Goal: Check status: Check status

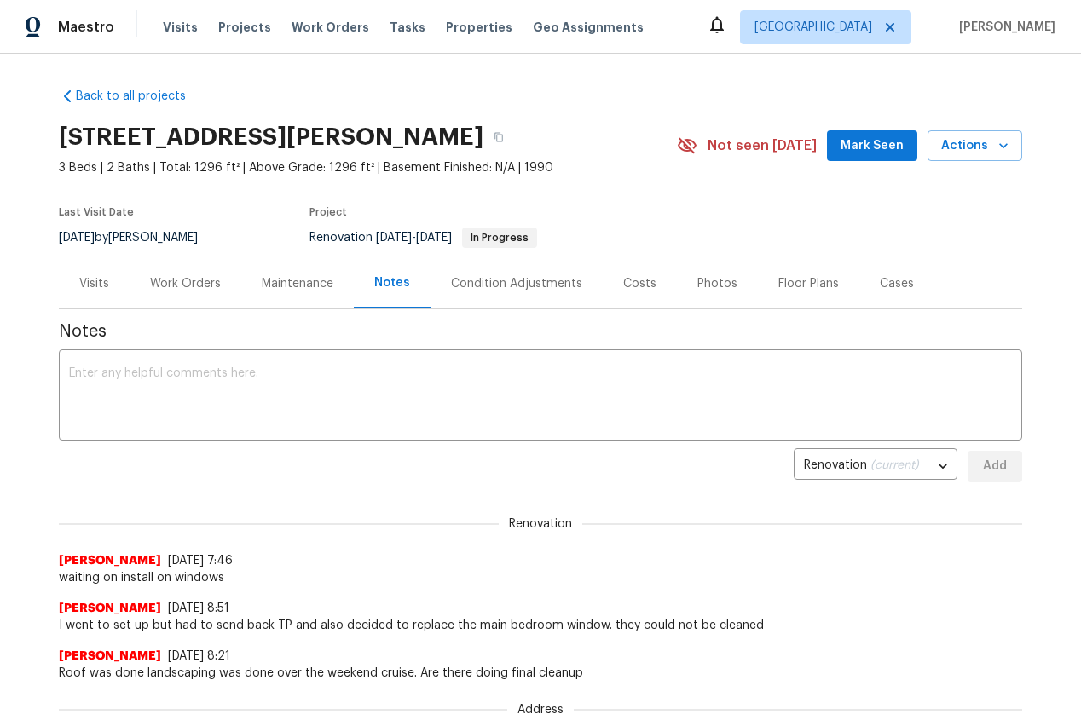
click at [173, 281] on div "Work Orders" at bounding box center [185, 283] width 71 height 17
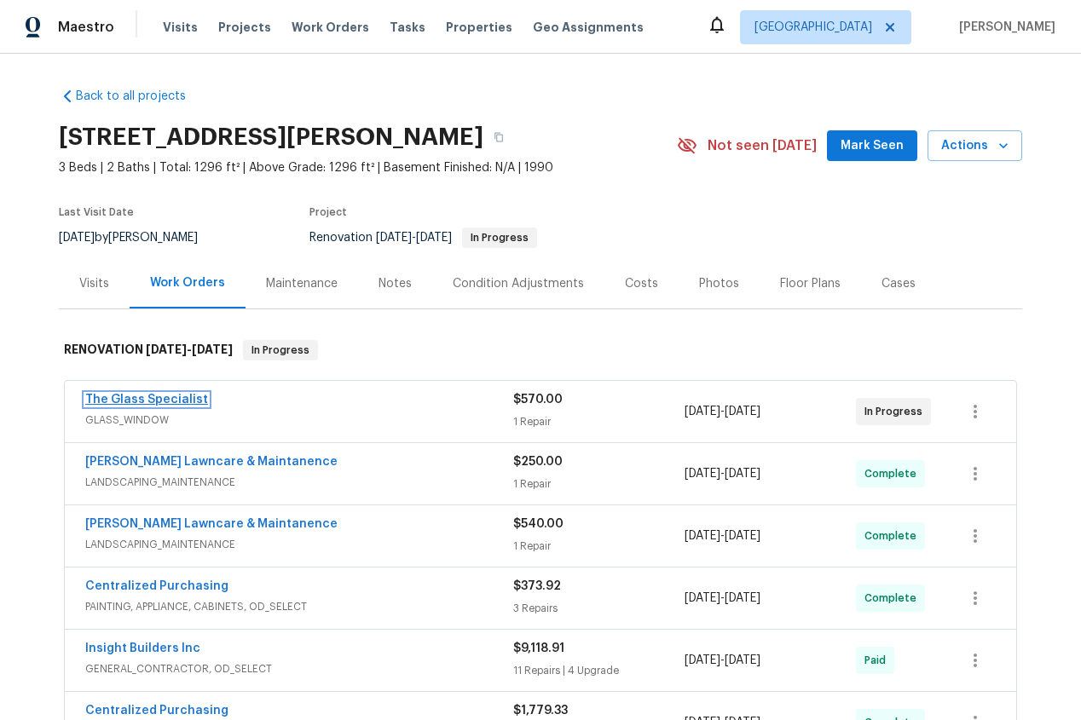
click at [165, 402] on link "The Glass Specialist" at bounding box center [146, 400] width 123 height 12
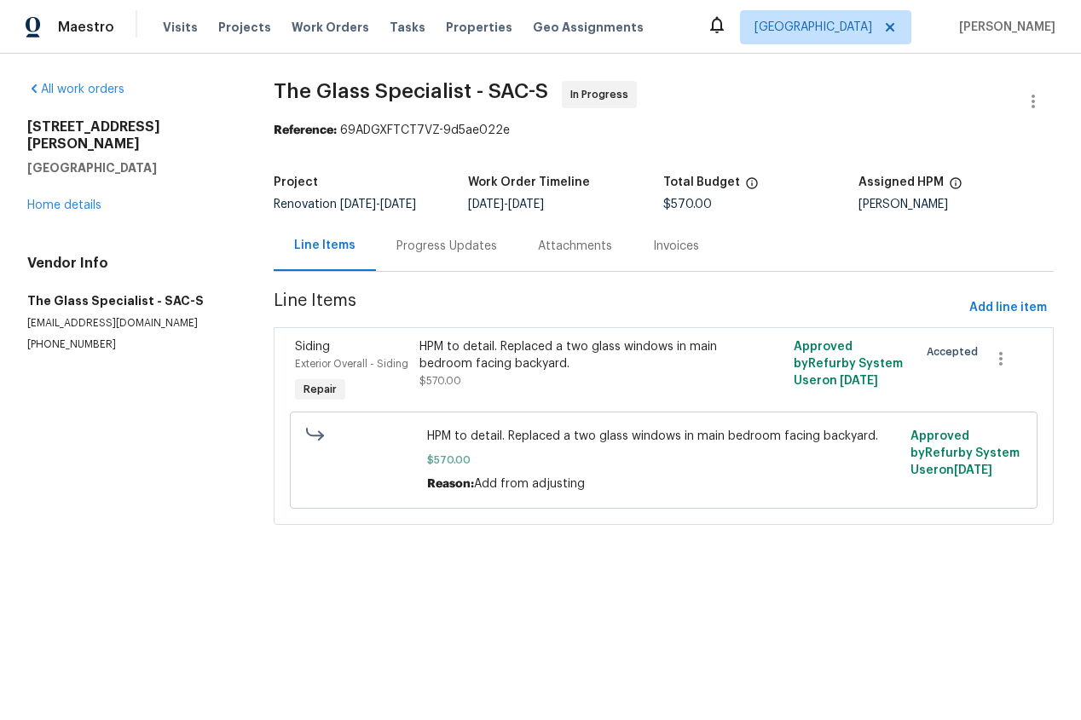
click at [459, 246] on div "Progress Updates" at bounding box center [446, 246] width 101 height 17
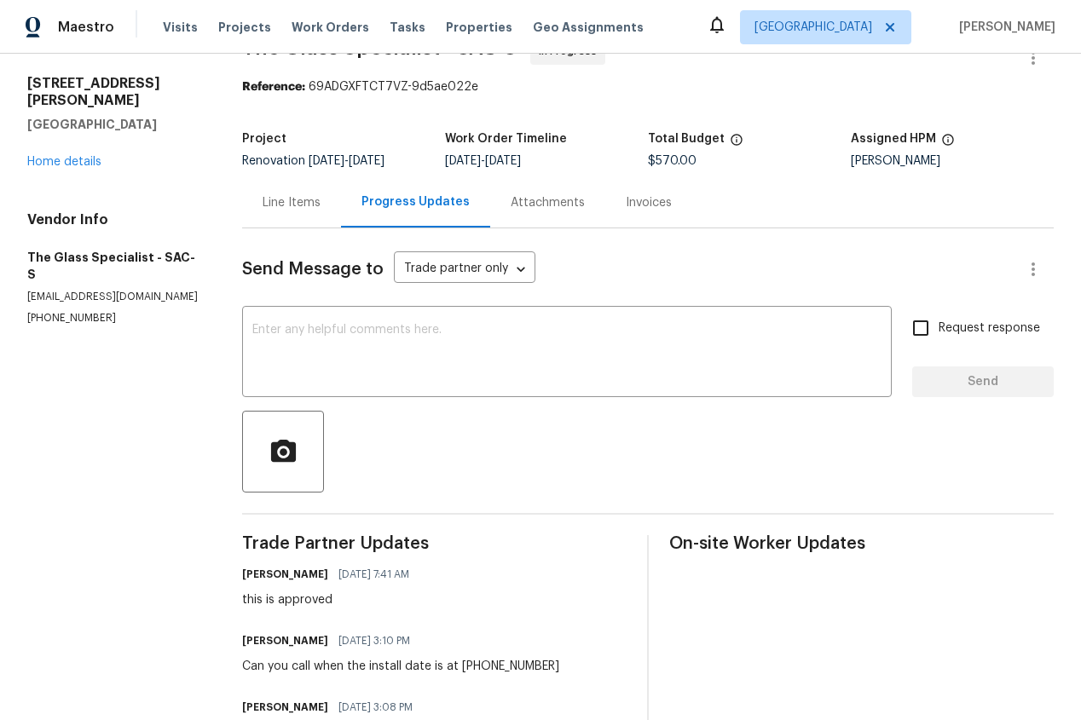
scroll to position [40, 0]
